Goal: Find specific page/section: Locate a particular part of the current website

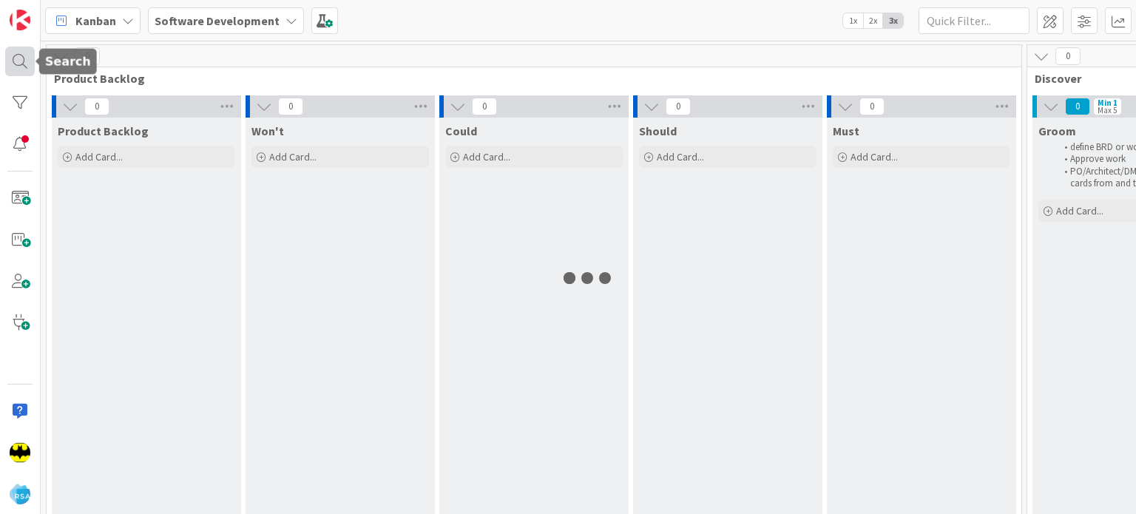
click at [14, 51] on div at bounding box center [20, 62] width 30 height 30
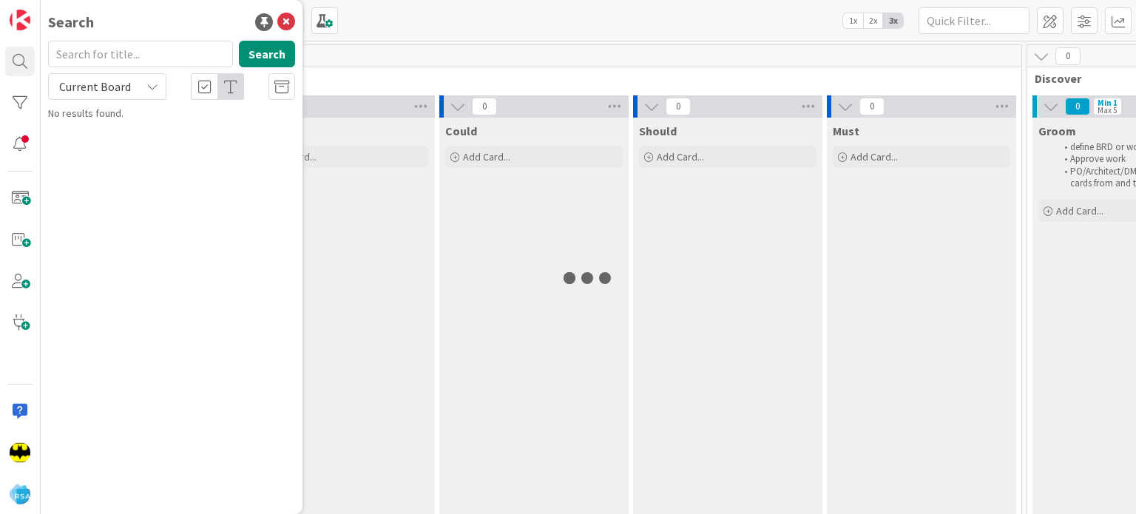
click at [132, 50] on input "text" at bounding box center [140, 54] width 185 height 27
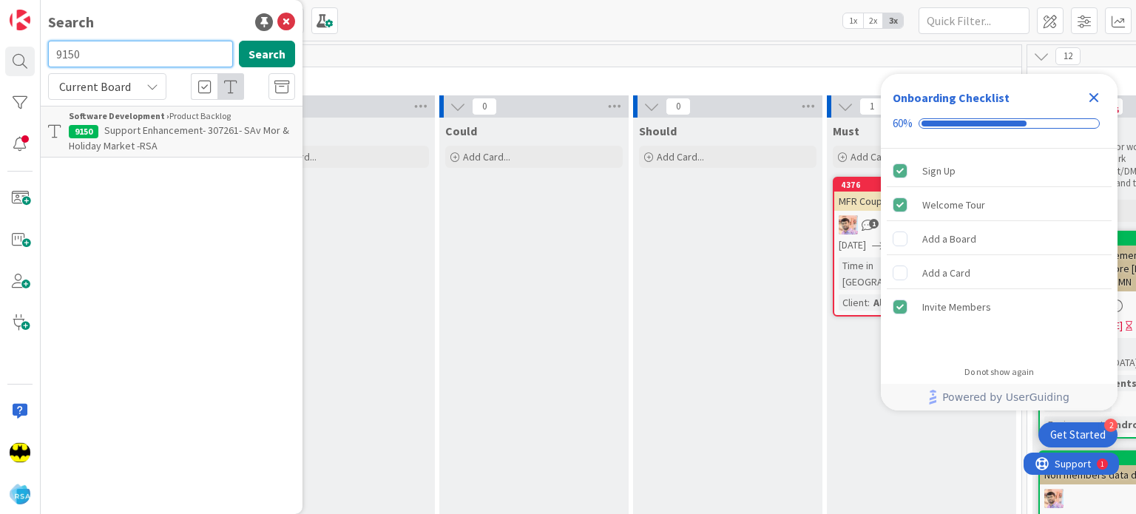
click at [132, 50] on input "9150" at bounding box center [140, 54] width 185 height 27
type input "8651"
click at [132, 50] on input "8651" at bounding box center [140, 54] width 185 height 27
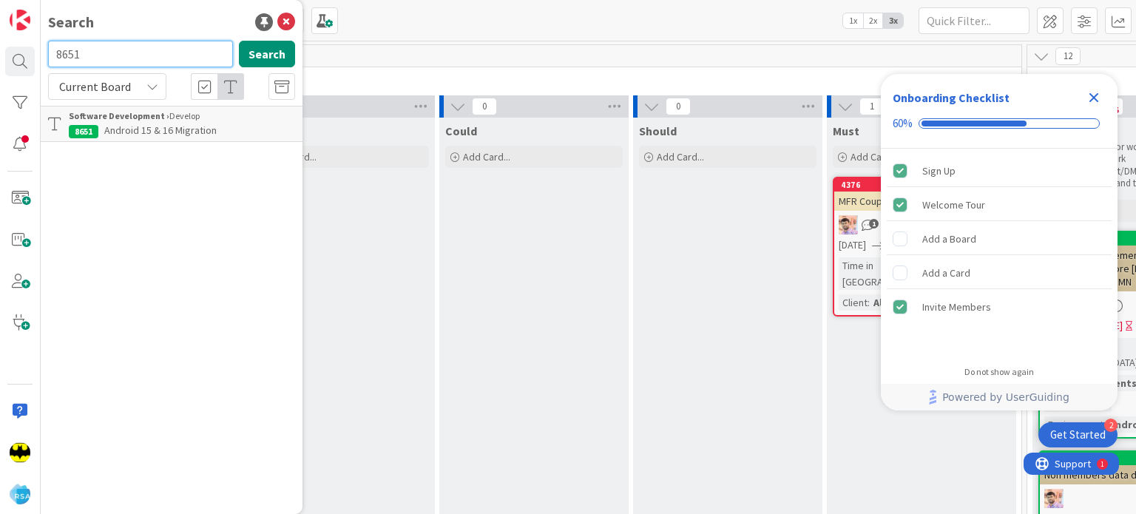
click at [132, 50] on input "8651" at bounding box center [140, 54] width 185 height 27
click at [132, 50] on input "text" at bounding box center [140, 54] width 185 height 27
click at [109, 44] on input "text" at bounding box center [140, 54] width 185 height 27
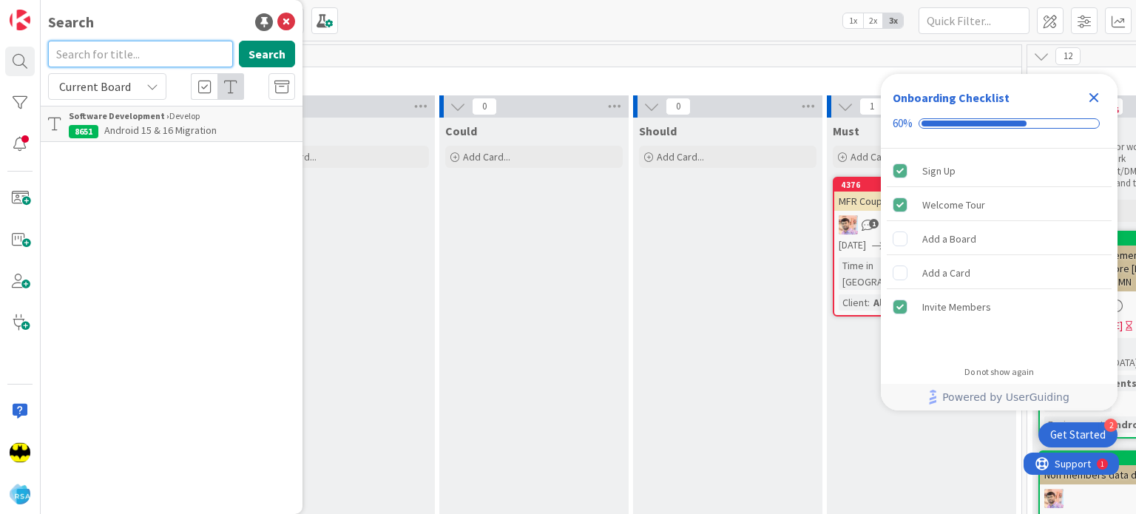
click at [109, 44] on input "text" at bounding box center [140, 54] width 185 height 27
type input "8649"
click at [109, 44] on input "8649" at bounding box center [140, 54] width 185 height 27
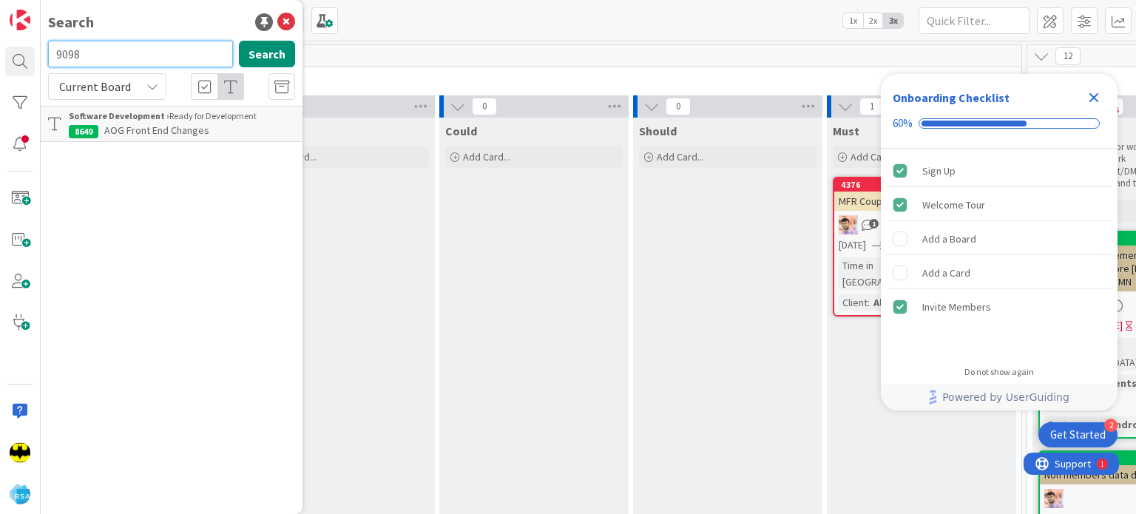
type input "9098"
click at [109, 44] on input "9098" at bounding box center [140, 54] width 185 height 27
click at [148, 141] on span "Support Enhancement- 304703 - For All Clients - Checkout Carts - AOG" at bounding box center [171, 137] width 205 height 29
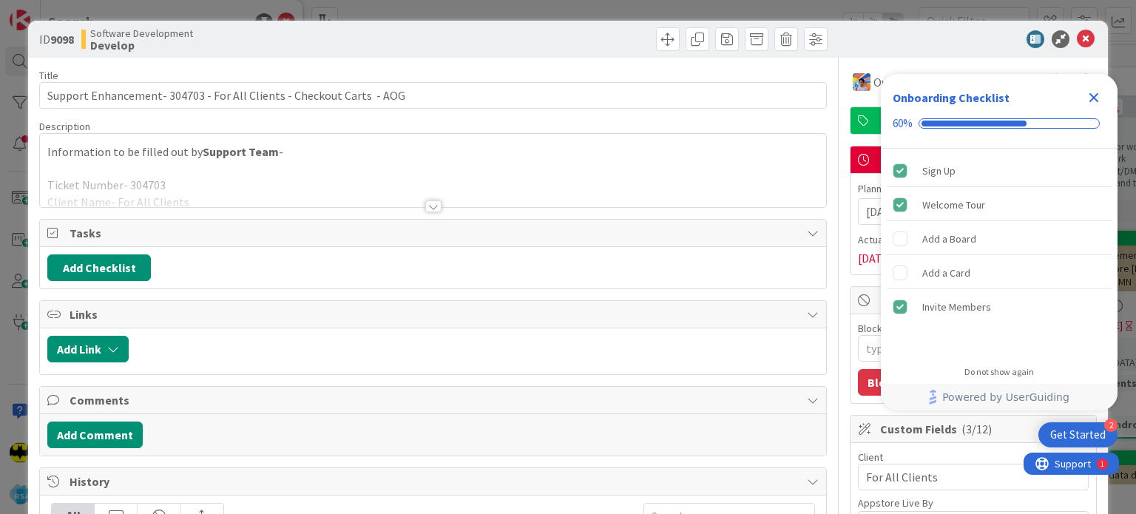
click at [426, 206] on div at bounding box center [433, 206] width 16 height 12
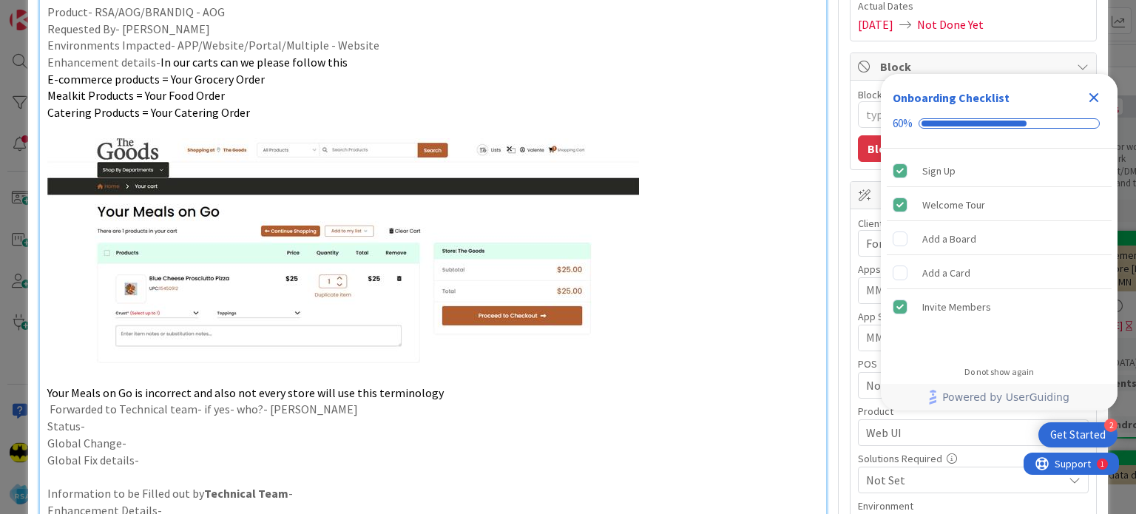
scroll to position [235, 0]
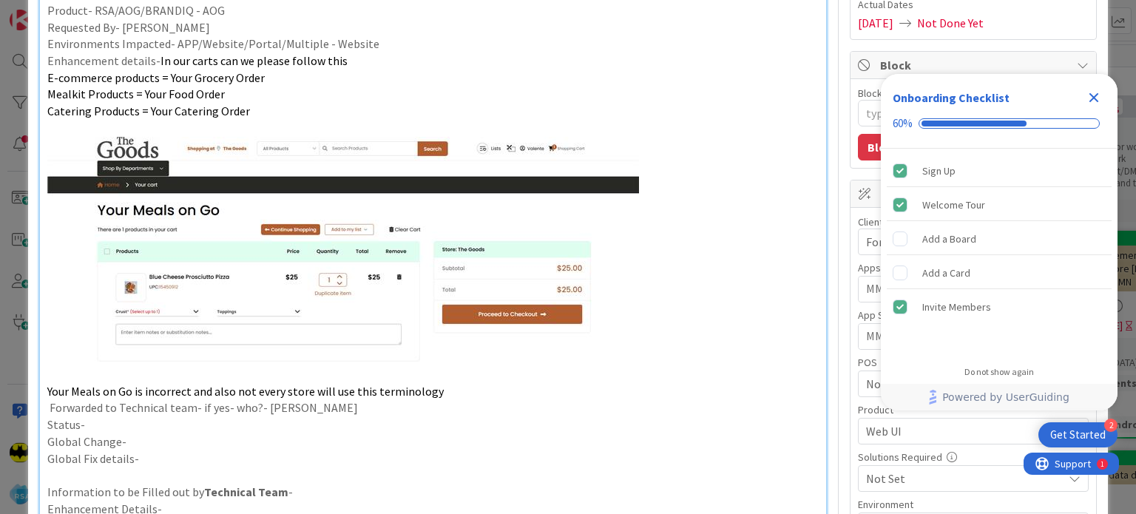
type textarea "x"
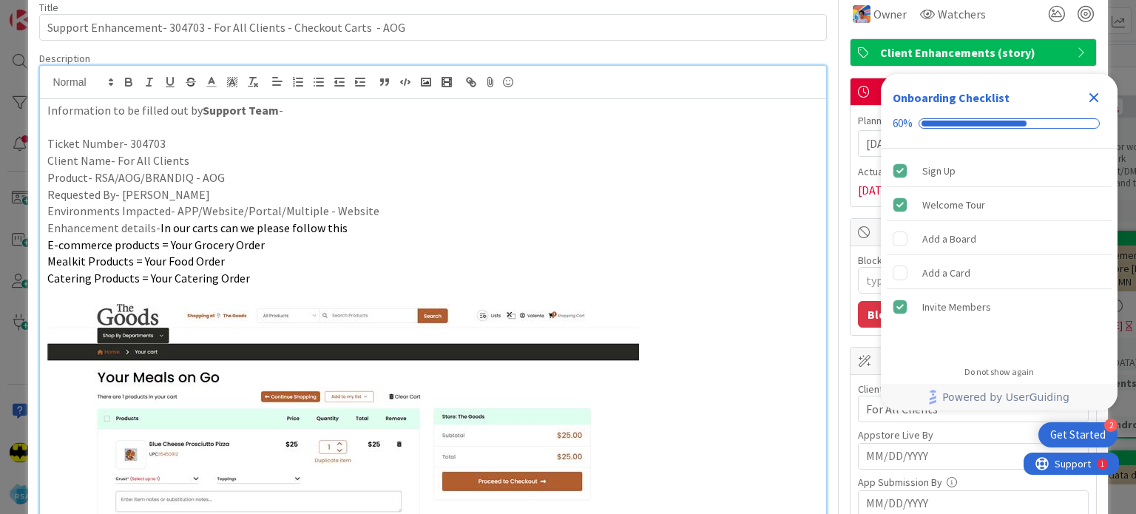
scroll to position [0, 0]
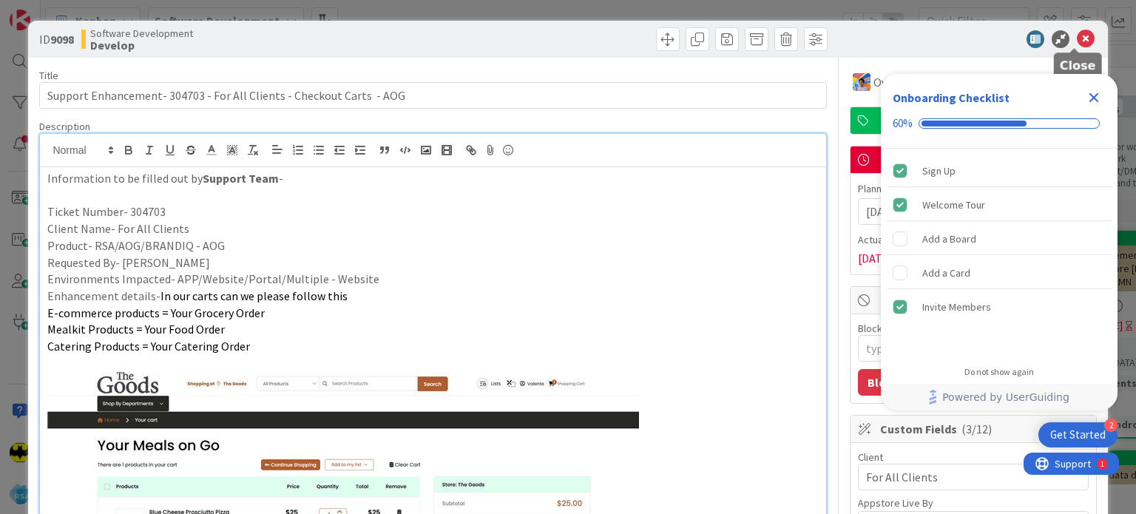
click at [1076, 30] on icon at bounding box center [1085, 39] width 18 height 18
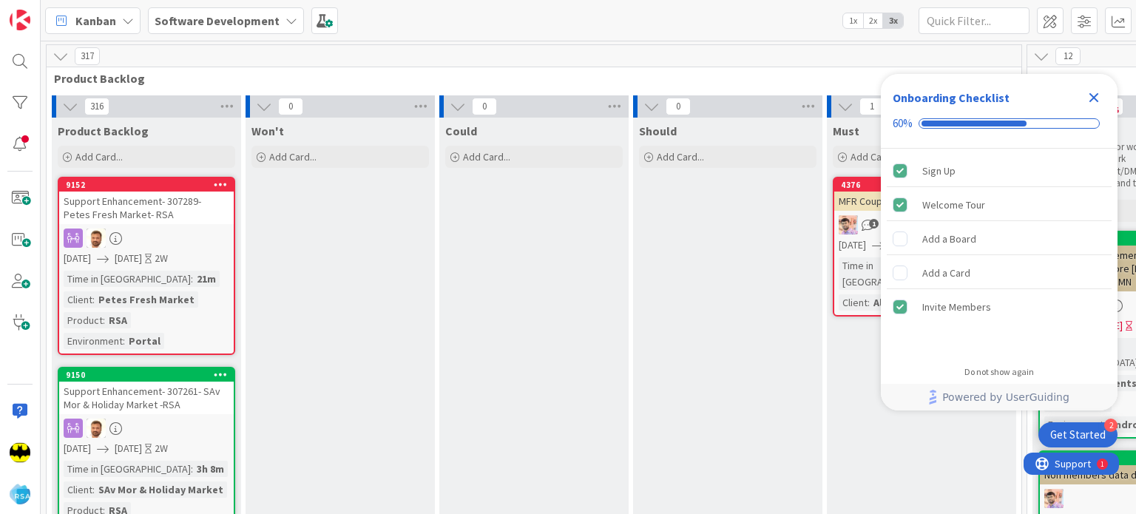
click at [21, 59] on div at bounding box center [20, 62] width 30 height 30
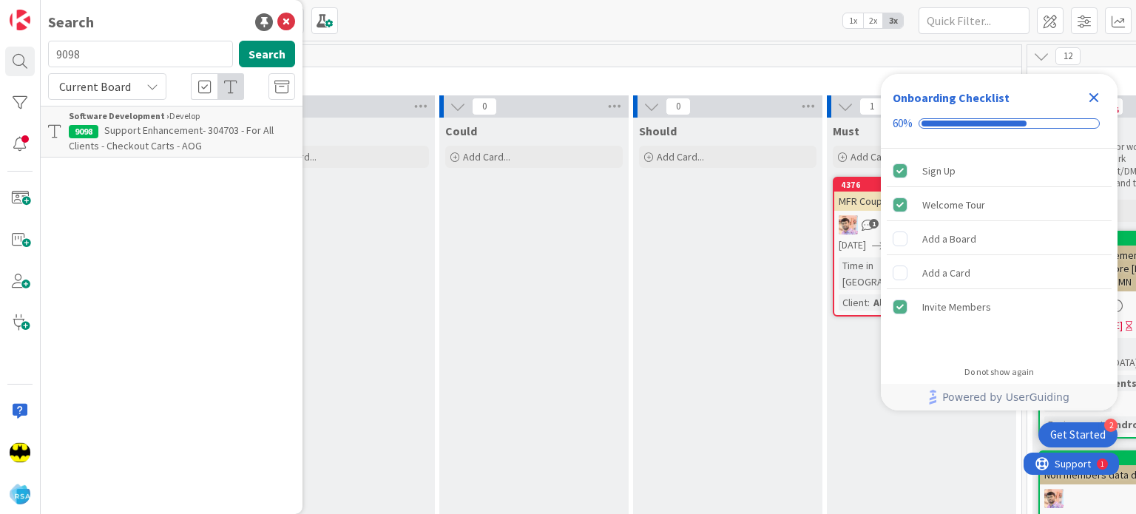
click at [194, 61] on input "9098" at bounding box center [140, 54] width 185 height 27
click at [194, 61] on input "text" at bounding box center [140, 54] width 185 height 27
type input "8654"
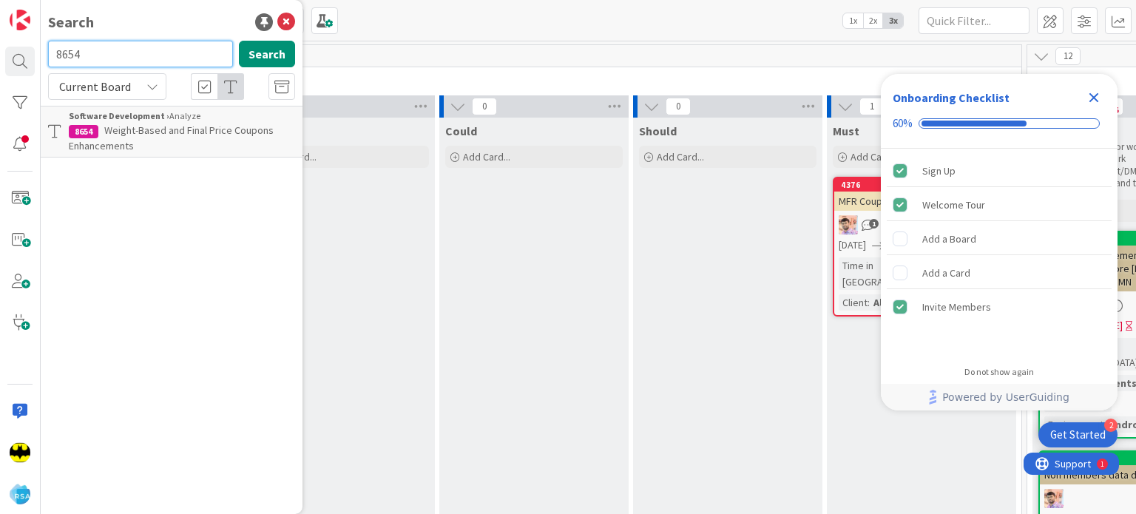
click at [149, 61] on input "8654" at bounding box center [140, 54] width 185 height 27
type input "9127"
click at [101, 64] on input "9127" at bounding box center [140, 54] width 185 height 27
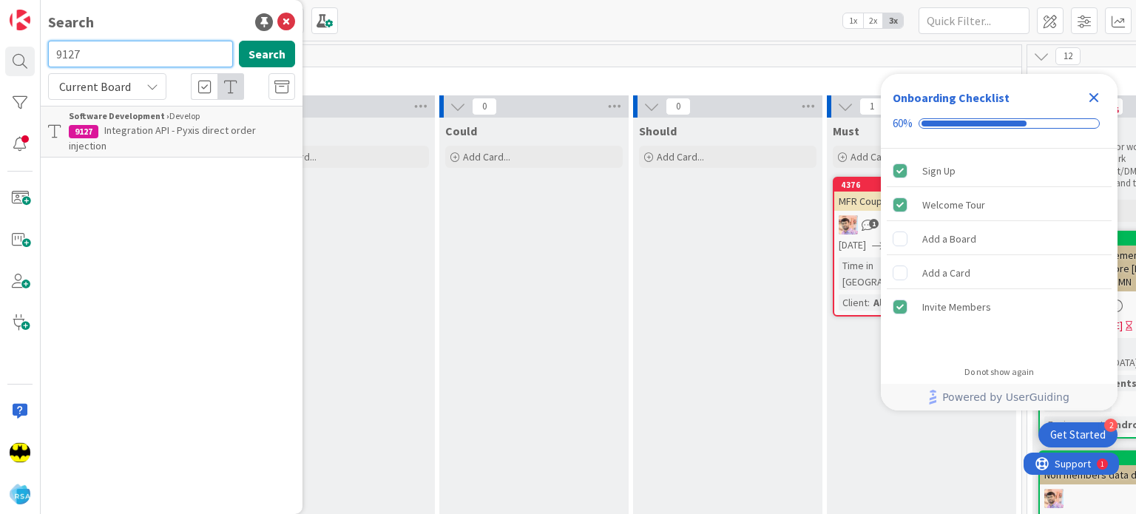
click at [101, 64] on input "9127" at bounding box center [140, 54] width 185 height 27
click at [89, 48] on input "text" at bounding box center [140, 54] width 185 height 27
click at [89, 48] on input "9118" at bounding box center [140, 54] width 185 height 27
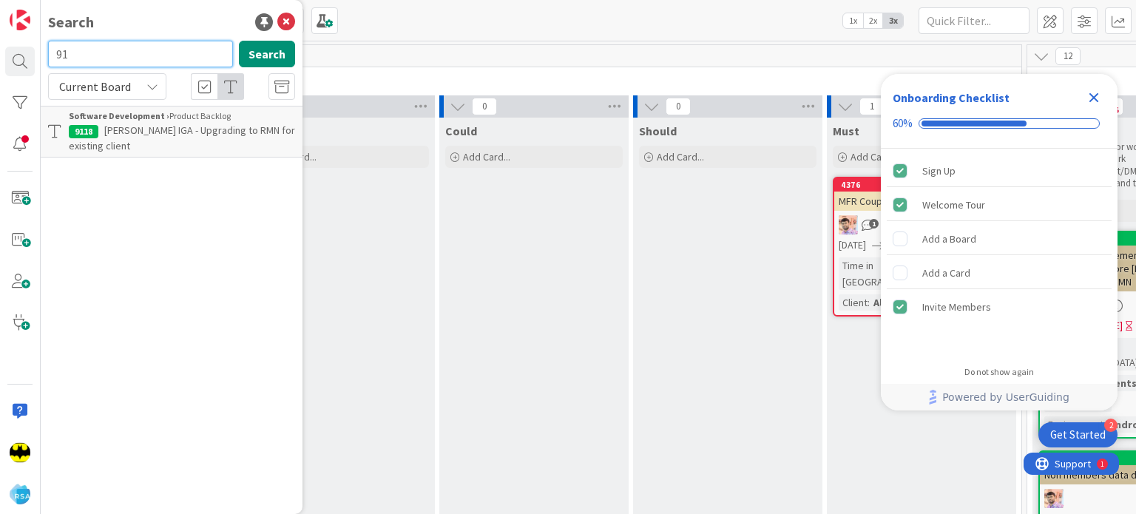
type input "9"
click at [130, 49] on input "text" at bounding box center [140, 54] width 185 height 27
type input "8310"
click at [130, 49] on input "8310" at bounding box center [140, 54] width 185 height 27
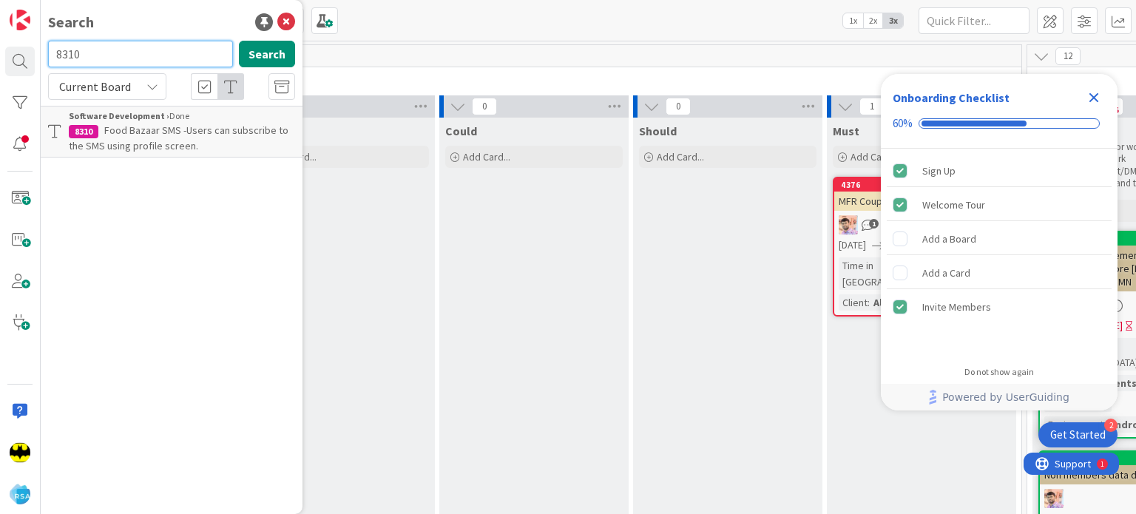
click at [130, 49] on input "8310" at bounding box center [140, 54] width 185 height 27
click at [142, 8] on div "Search Search Current Board Software Development › Done 8310 Food Bazaar SMS -U…" at bounding box center [172, 257] width 262 height 514
click at [135, 41] on input "text" at bounding box center [140, 54] width 185 height 27
type input "9126"
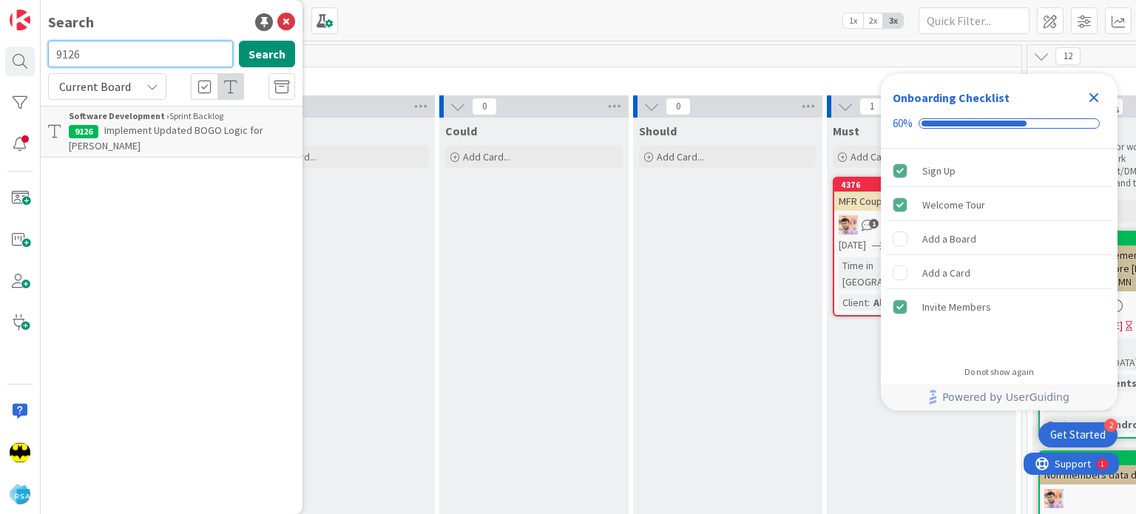
click at [129, 49] on input "9126" at bounding box center [140, 54] width 185 height 27
click at [154, 42] on input "text" at bounding box center [140, 54] width 185 height 27
type input "9150"
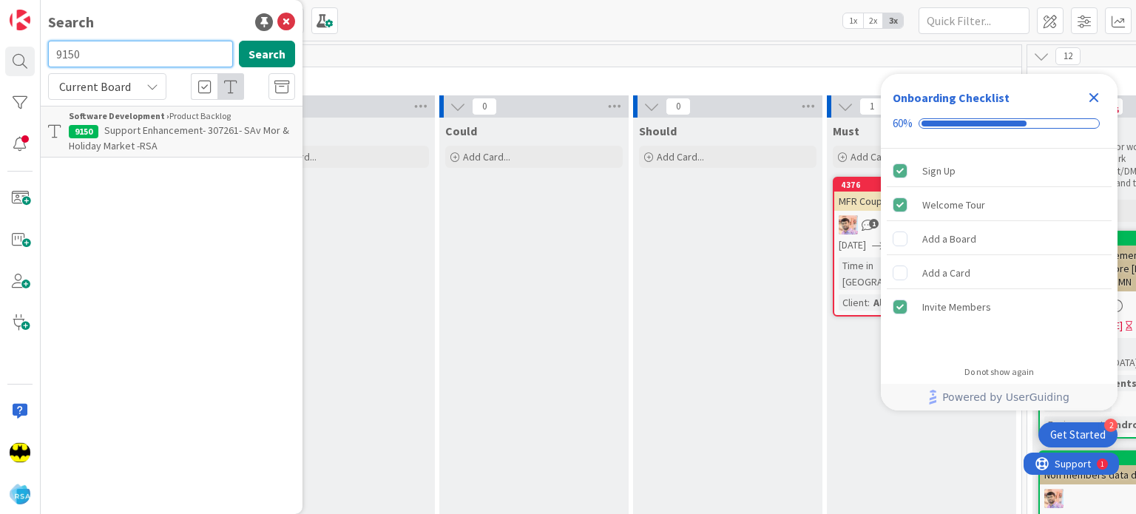
click at [154, 42] on input "9150" at bounding box center [140, 54] width 185 height 27
click at [154, 42] on input "8579" at bounding box center [140, 54] width 185 height 27
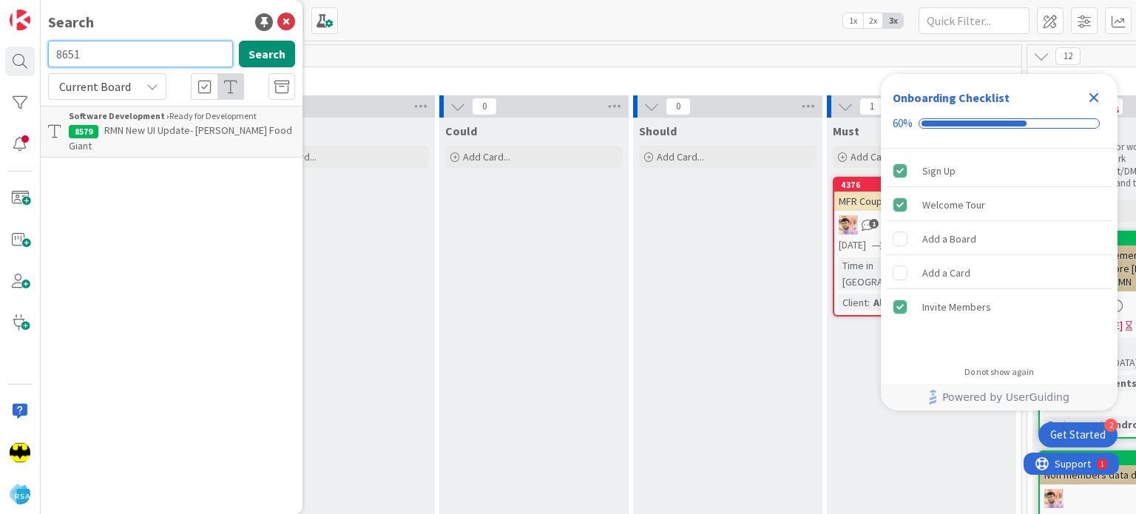
type input "8651"
click at [154, 42] on input "8651" at bounding box center [140, 54] width 185 height 27
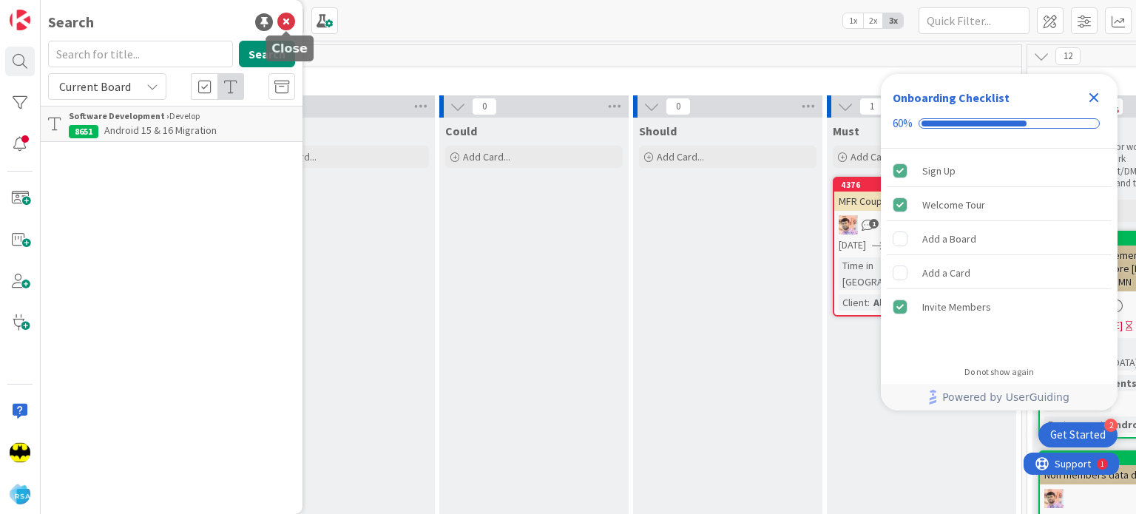
click at [284, 24] on icon at bounding box center [286, 22] width 18 height 18
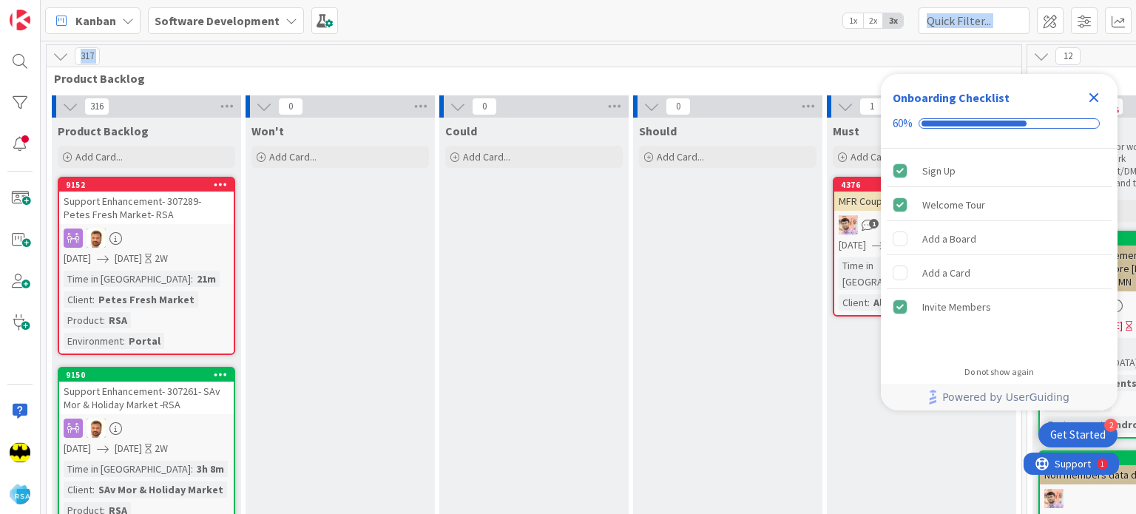
drag, startPoint x: 284, startPoint y: 24, endPoint x: 501, endPoint y: 64, distance: 220.3
click at [501, 64] on div "Kanban Software Development 1x 2x 3x 317 Product Backlog 316 Product Backlog Ad…" at bounding box center [588, 257] width 1095 height 514
click at [1096, 98] on icon "Close Checklist" at bounding box center [1094, 98] width 18 height 18
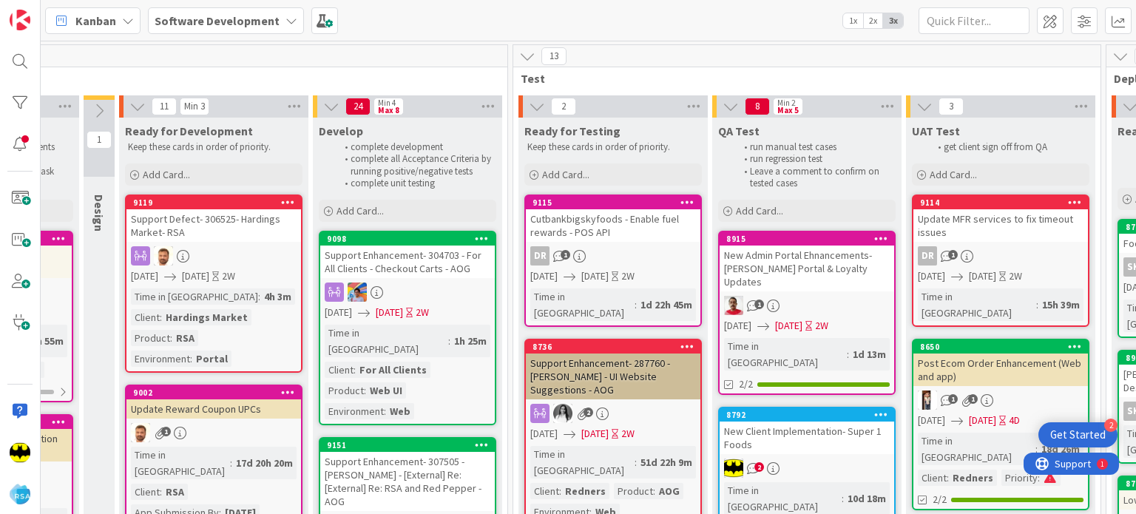
scroll to position [0, 1748]
click at [27, 98] on div at bounding box center [20, 103] width 30 height 30
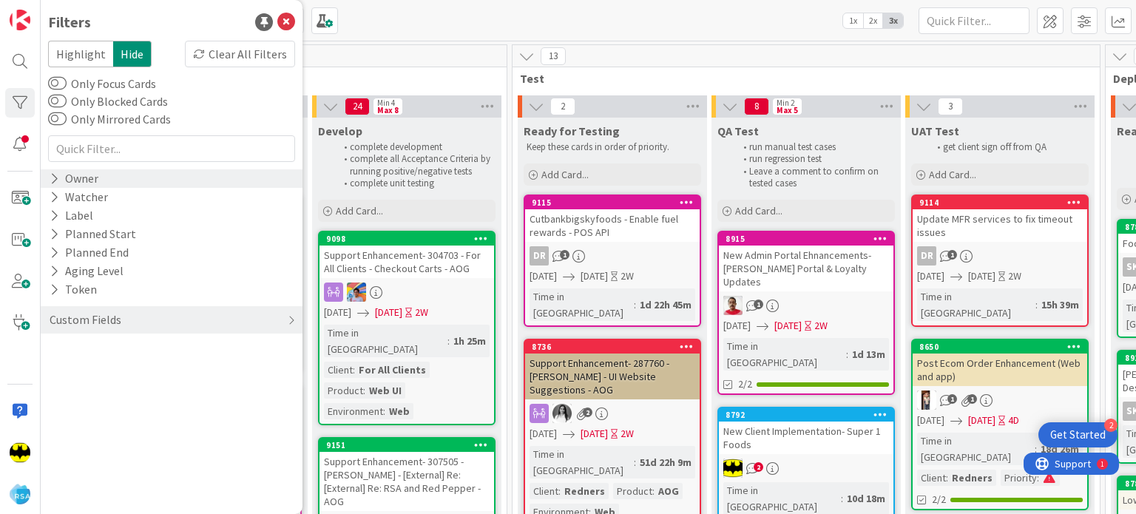
click at [106, 171] on div "Owner" at bounding box center [172, 178] width 262 height 18
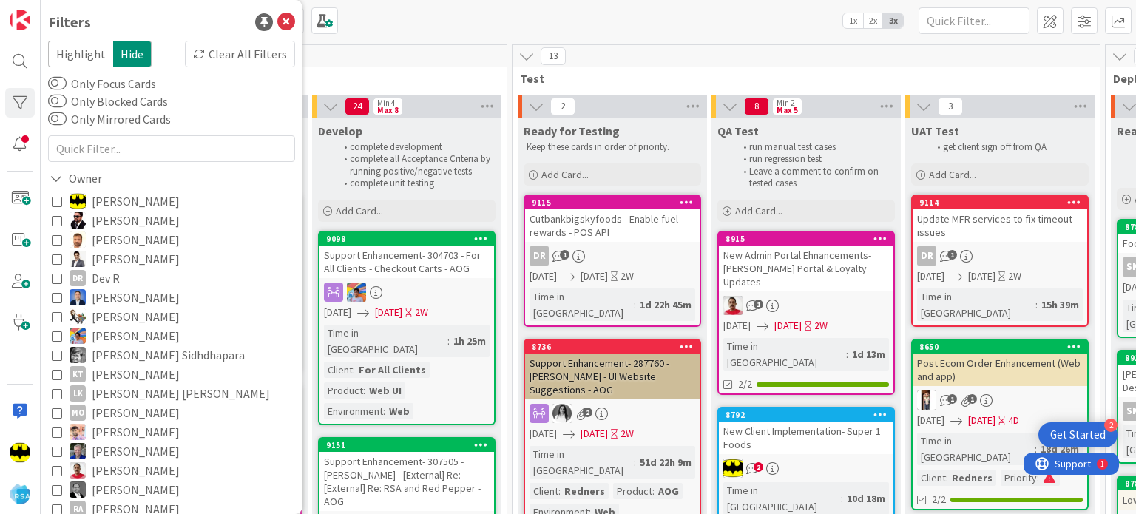
click at [109, 199] on span "Abhipsha Chakraborty" at bounding box center [136, 200] width 88 height 19
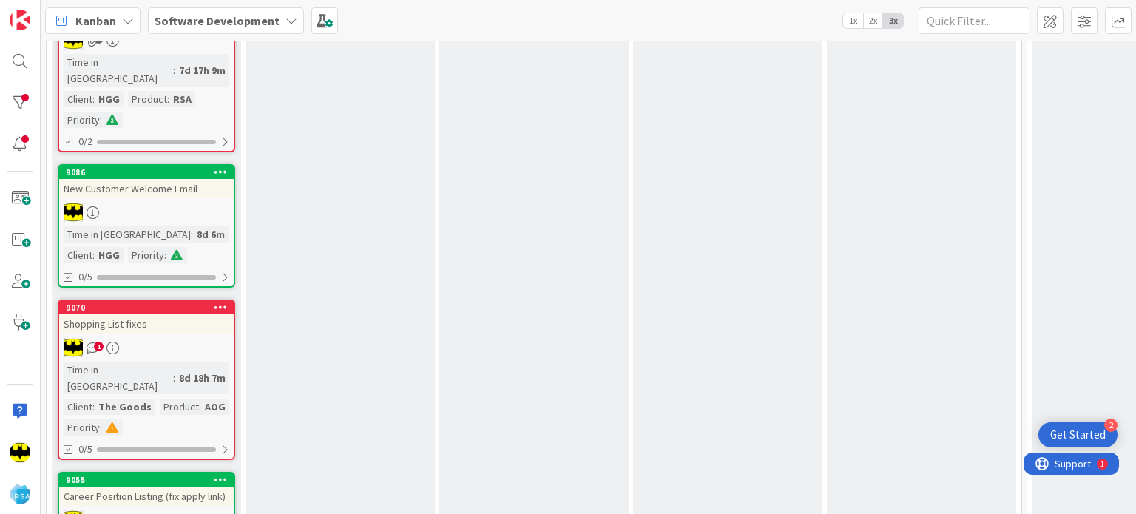
scroll to position [1276, 0]
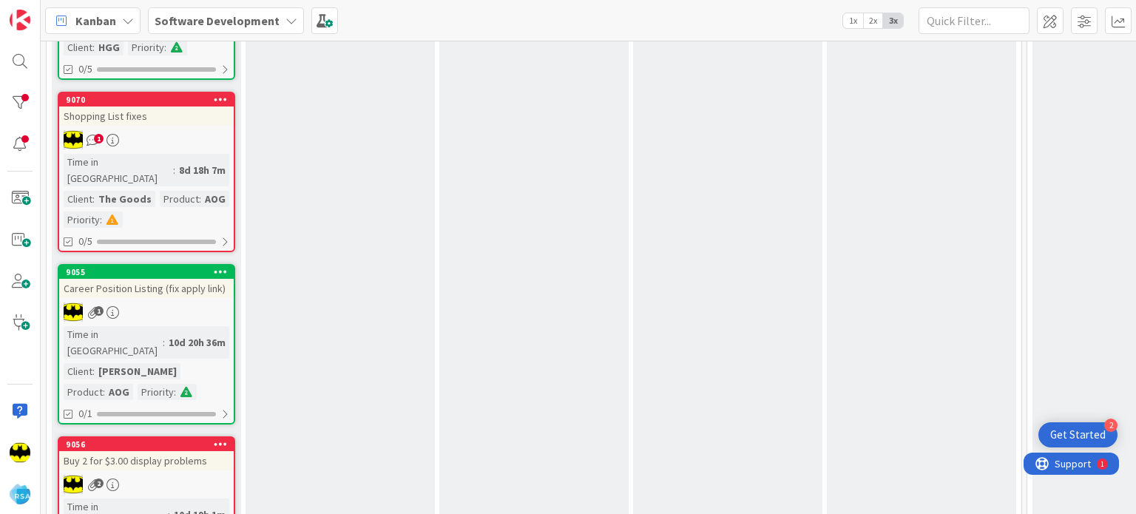
scroll to position [1292, 0]
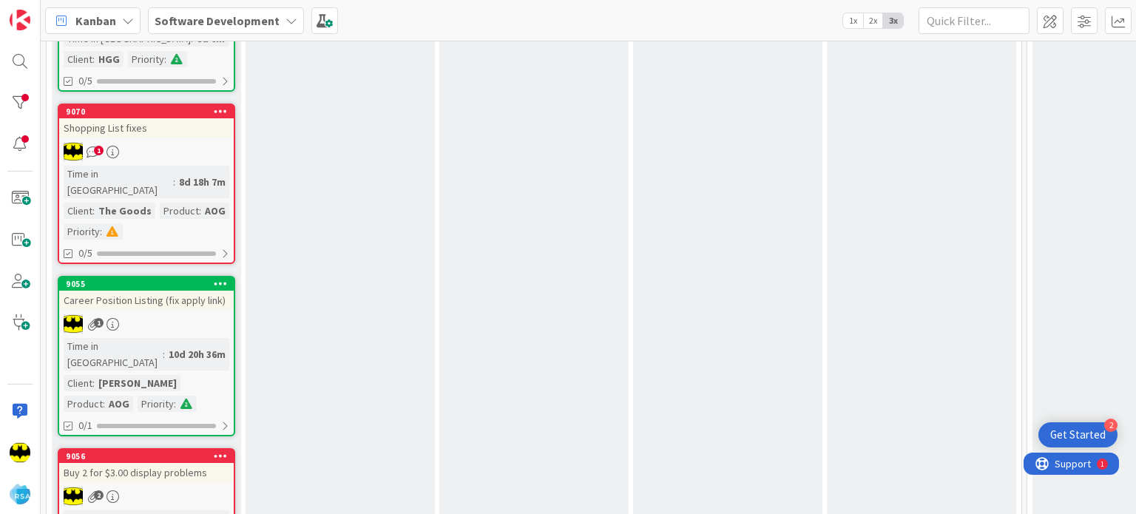
click at [166, 448] on link "9056 Buy 2 for $3.00 display problems 2 Time in Column : 10d 19h 1m Client : Ha…" at bounding box center [146, 519] width 177 height 142
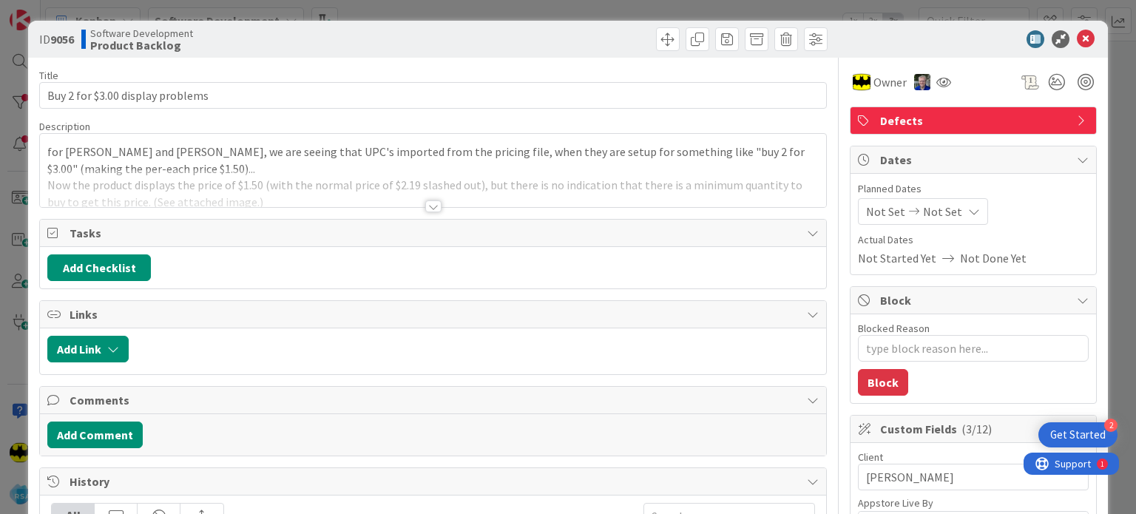
type textarea "x"
click at [443, 203] on div at bounding box center [432, 188] width 785 height 38
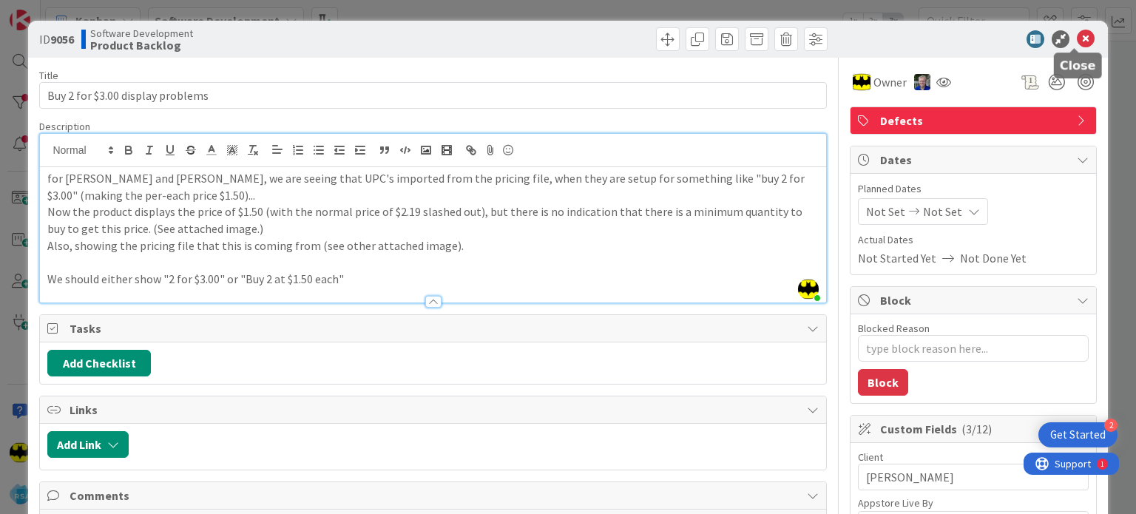
click at [1079, 33] on icon at bounding box center [1085, 39] width 18 height 18
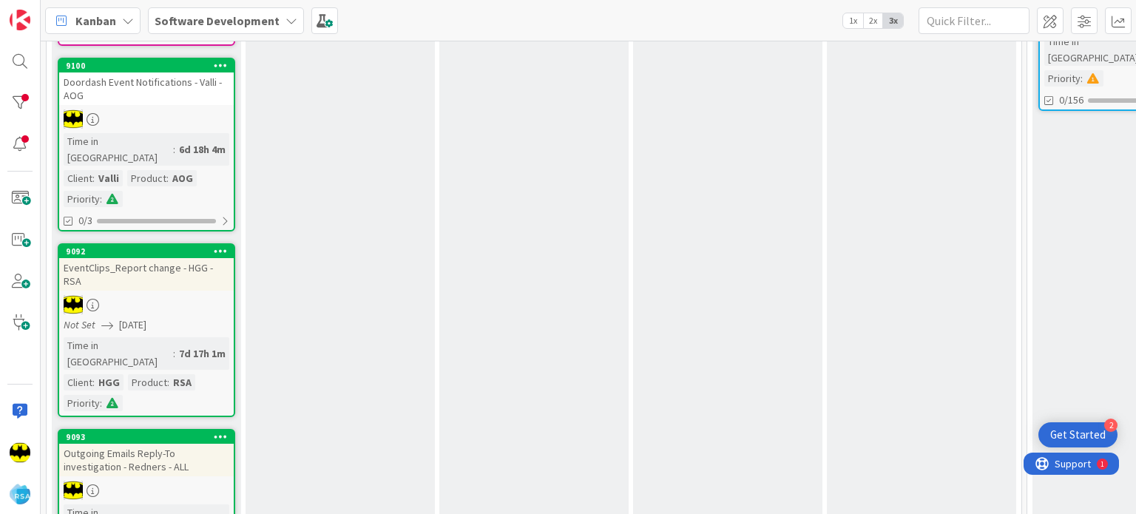
scroll to position [351, 0]
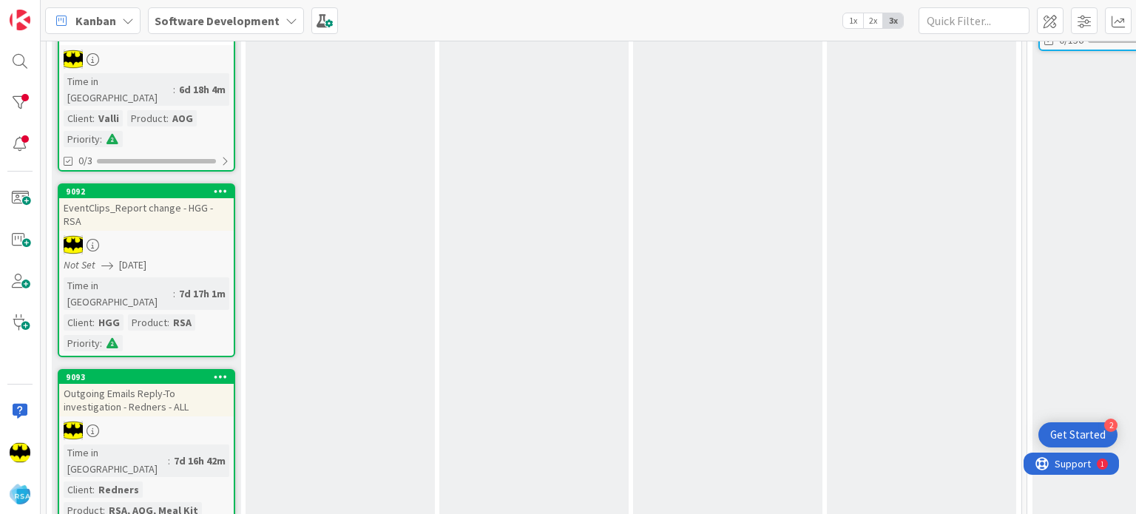
drag, startPoint x: 180, startPoint y: 270, endPoint x: 282, endPoint y: 257, distance: 102.9
